Goal: Go to known website: Access a specific website the user already knows

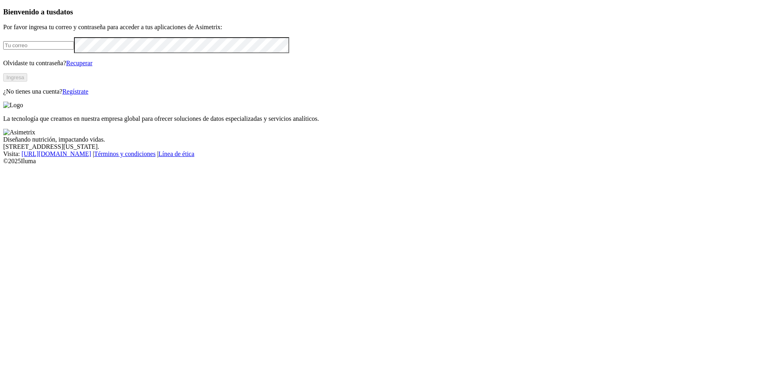
click at [74, 50] on input "email" at bounding box center [38, 45] width 71 height 8
type input "[EMAIL_ADDRESS][DOMAIN_NAME]"
click at [27, 82] on button "Ingresa" at bounding box center [15, 77] width 24 height 8
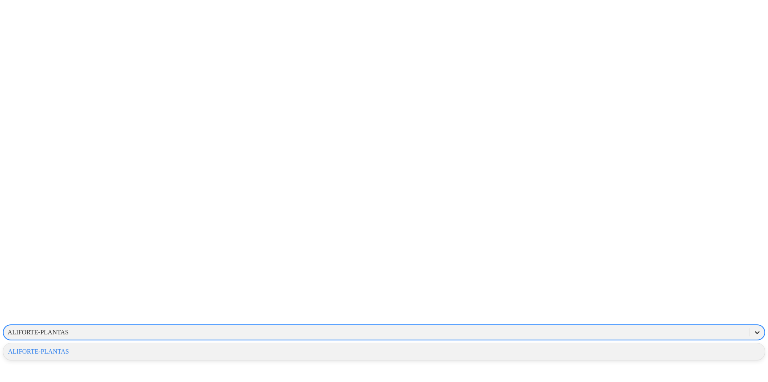
click at [755, 331] on icon at bounding box center [757, 332] width 5 height 3
click at [621, 345] on div "ALIFORTE-PLANTAS" at bounding box center [384, 352] width 762 height 14
